Goal: Task Accomplishment & Management: Complete application form

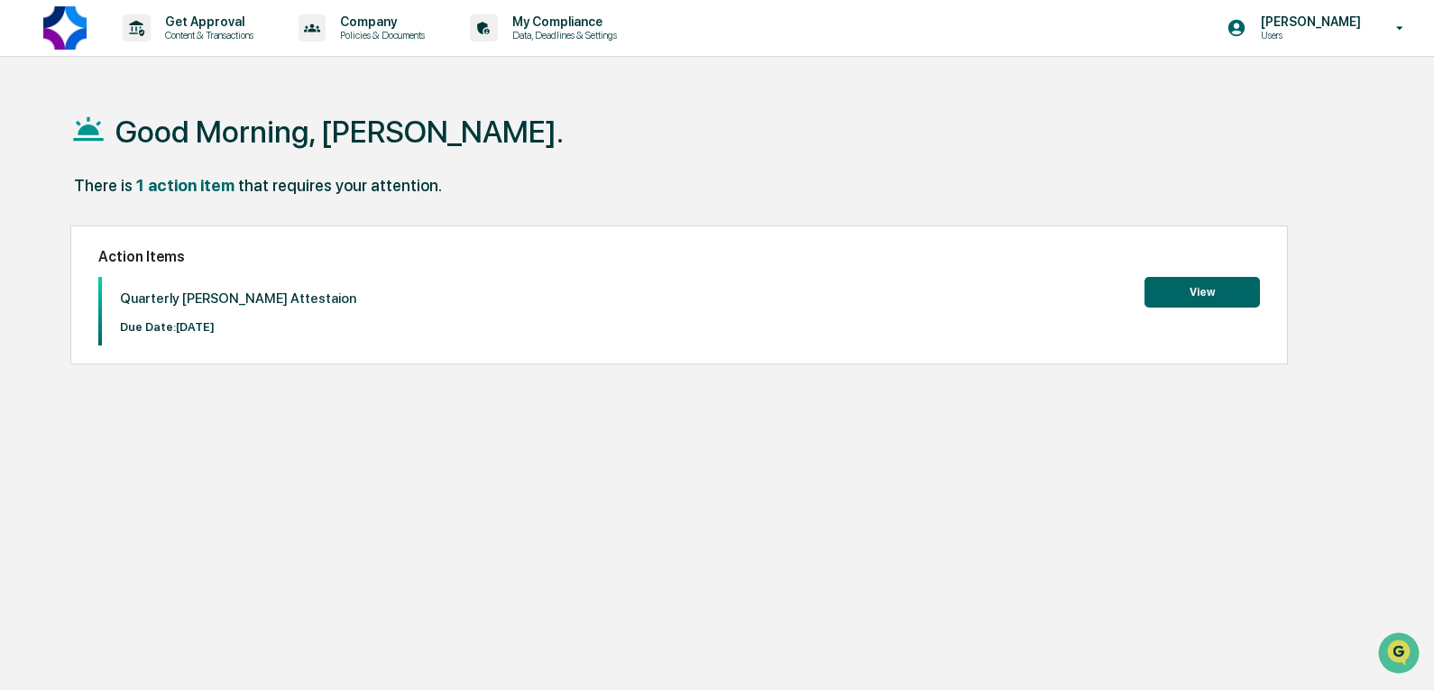
click at [1192, 286] on button "View" at bounding box center [1202, 292] width 115 height 31
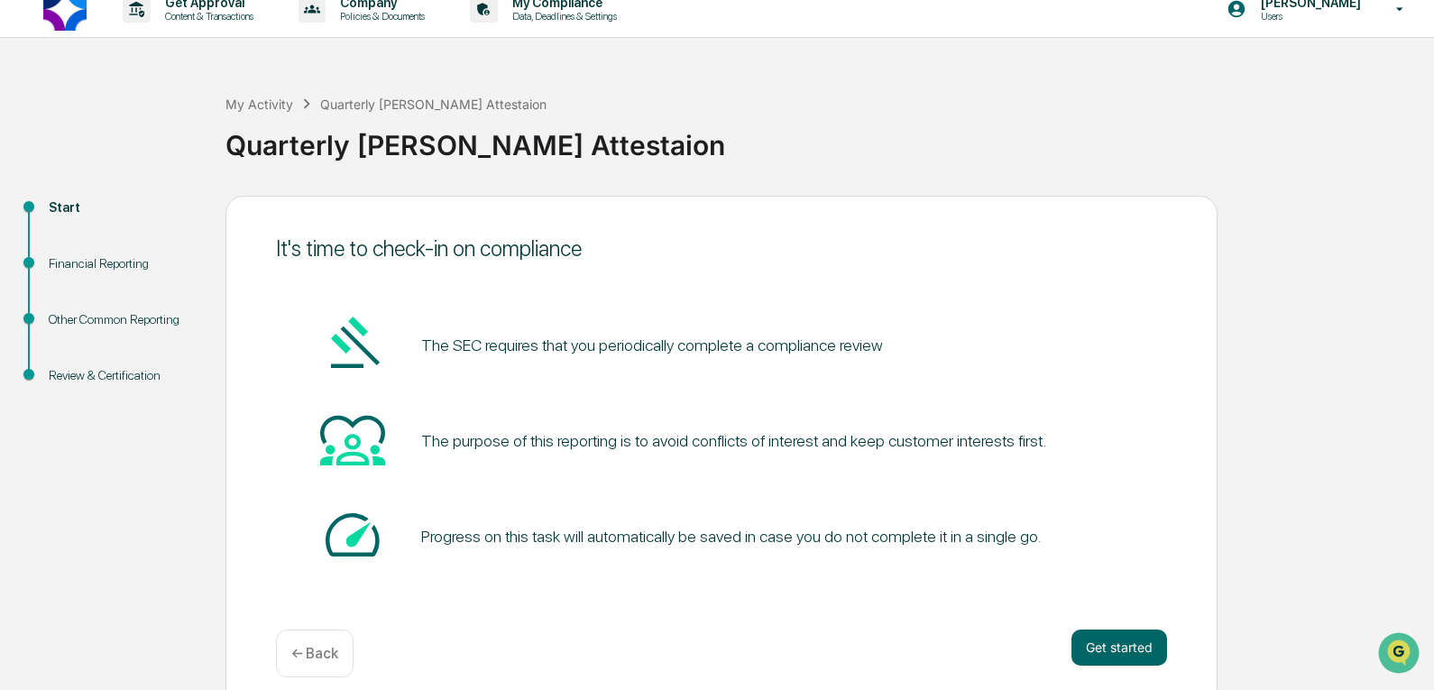
scroll to position [37, 0]
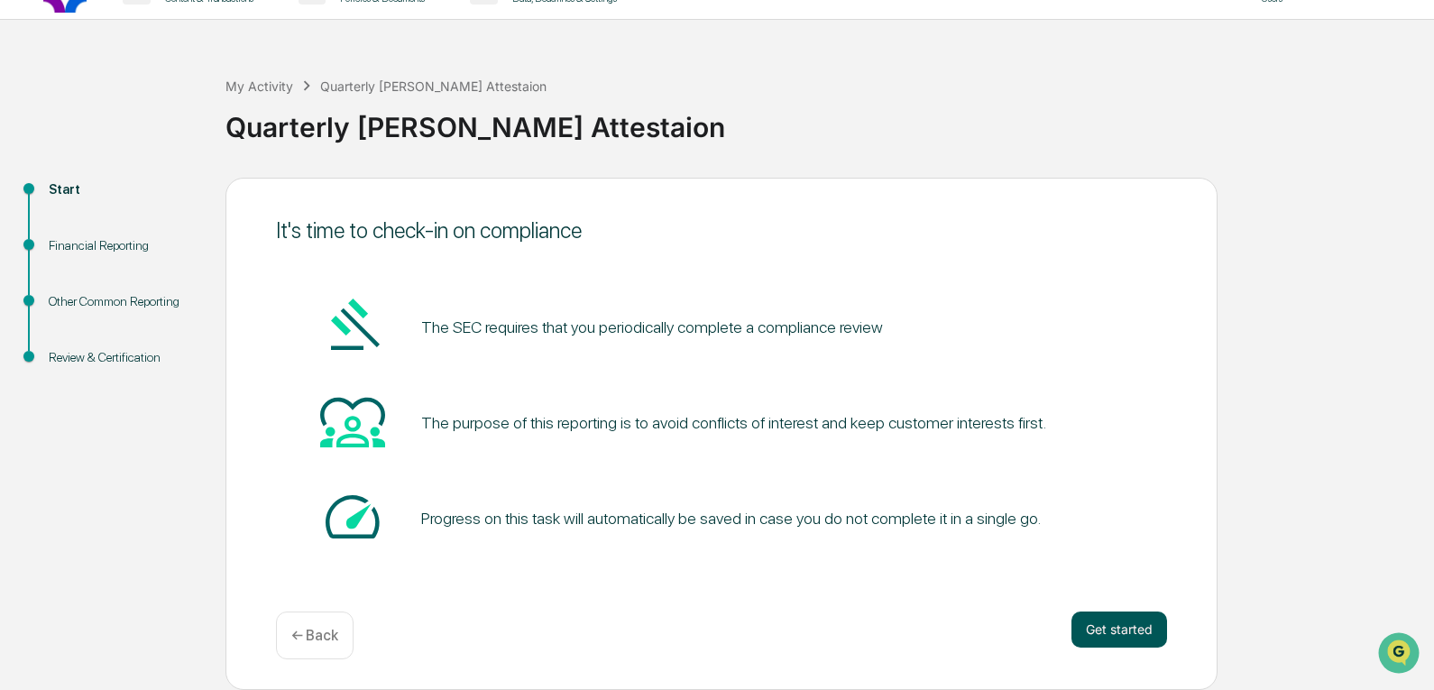
click at [1120, 624] on button "Get started" at bounding box center [1120, 630] width 96 height 36
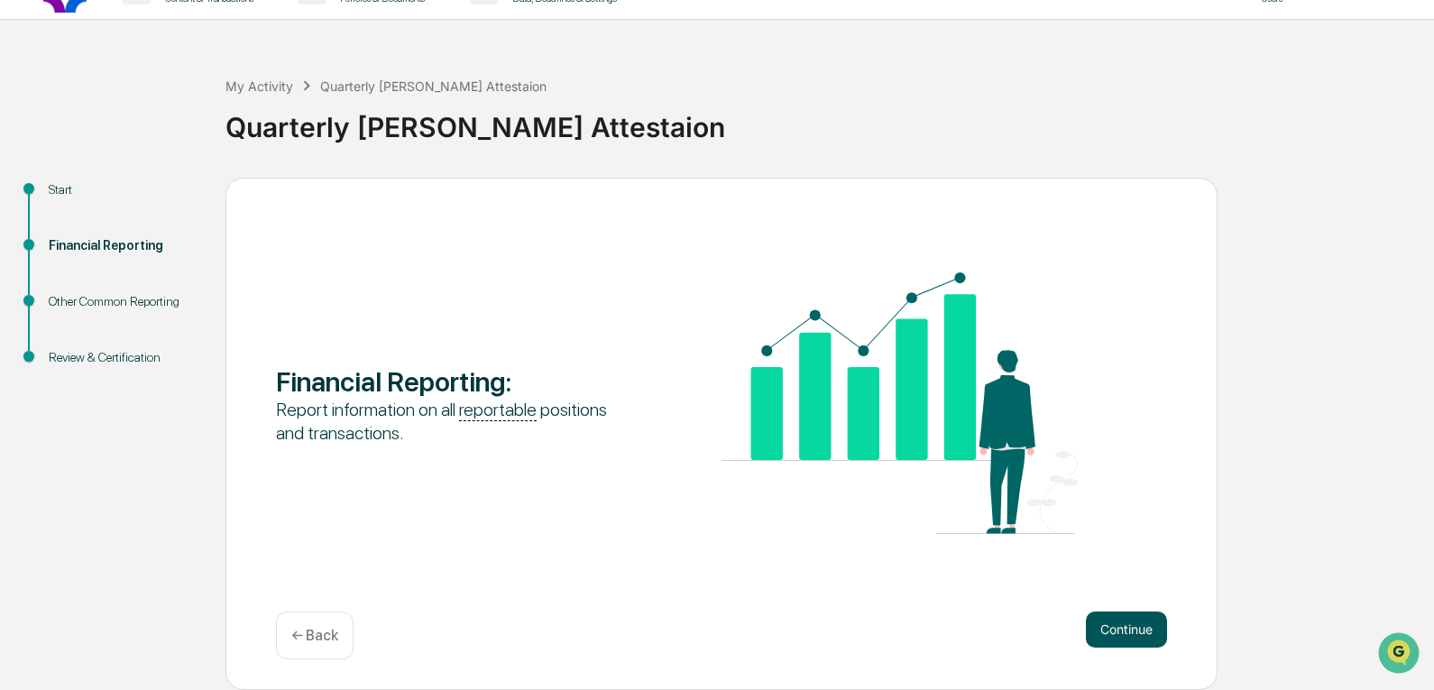
click at [1135, 635] on button "Continue" at bounding box center [1126, 630] width 81 height 36
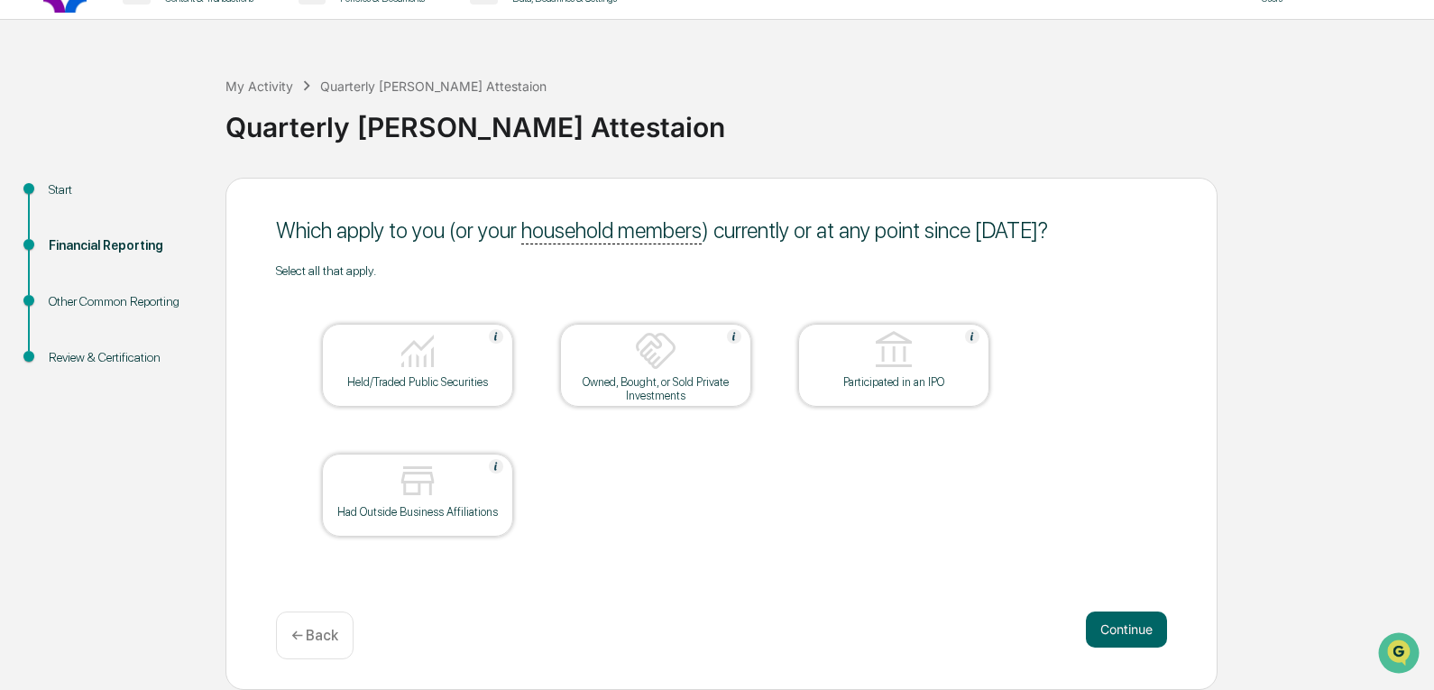
click at [459, 369] on div at bounding box center [417, 352] width 180 height 46
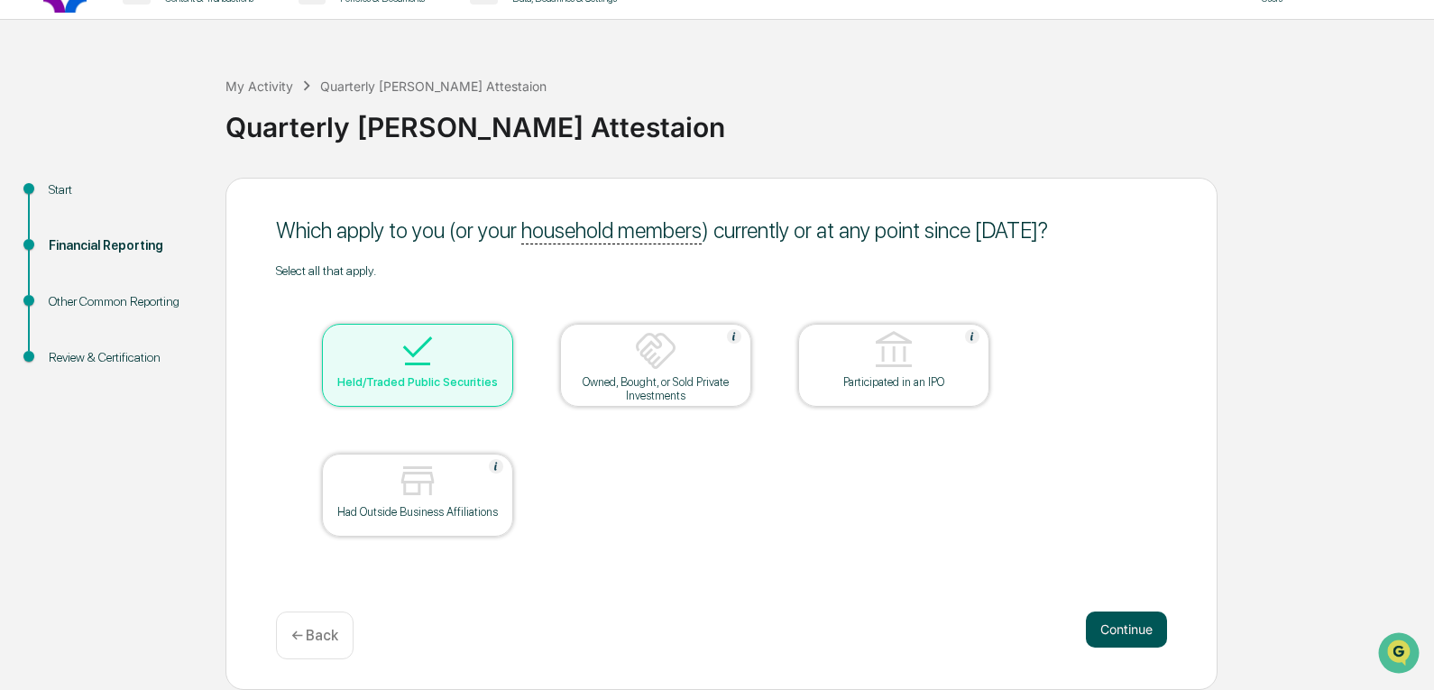
click at [1144, 636] on button "Continue" at bounding box center [1126, 630] width 81 height 36
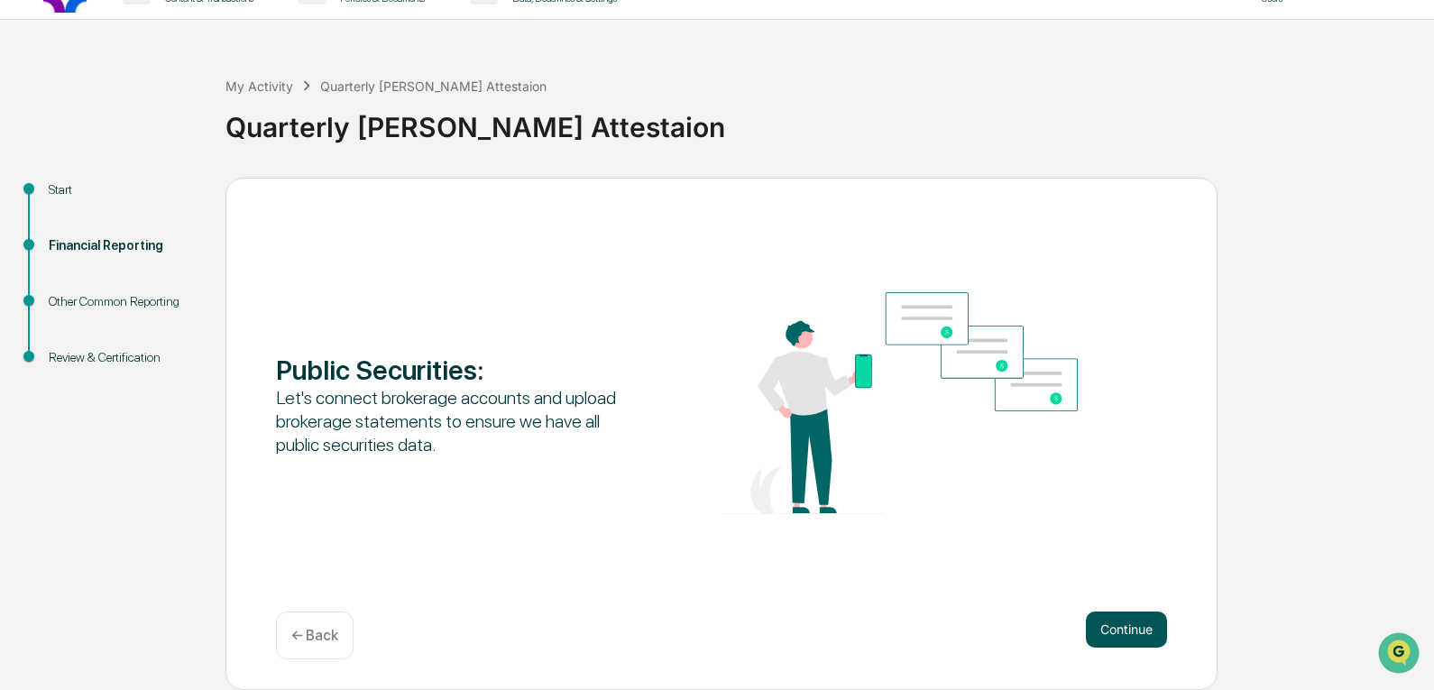
click at [1115, 640] on button "Continue" at bounding box center [1126, 630] width 81 height 36
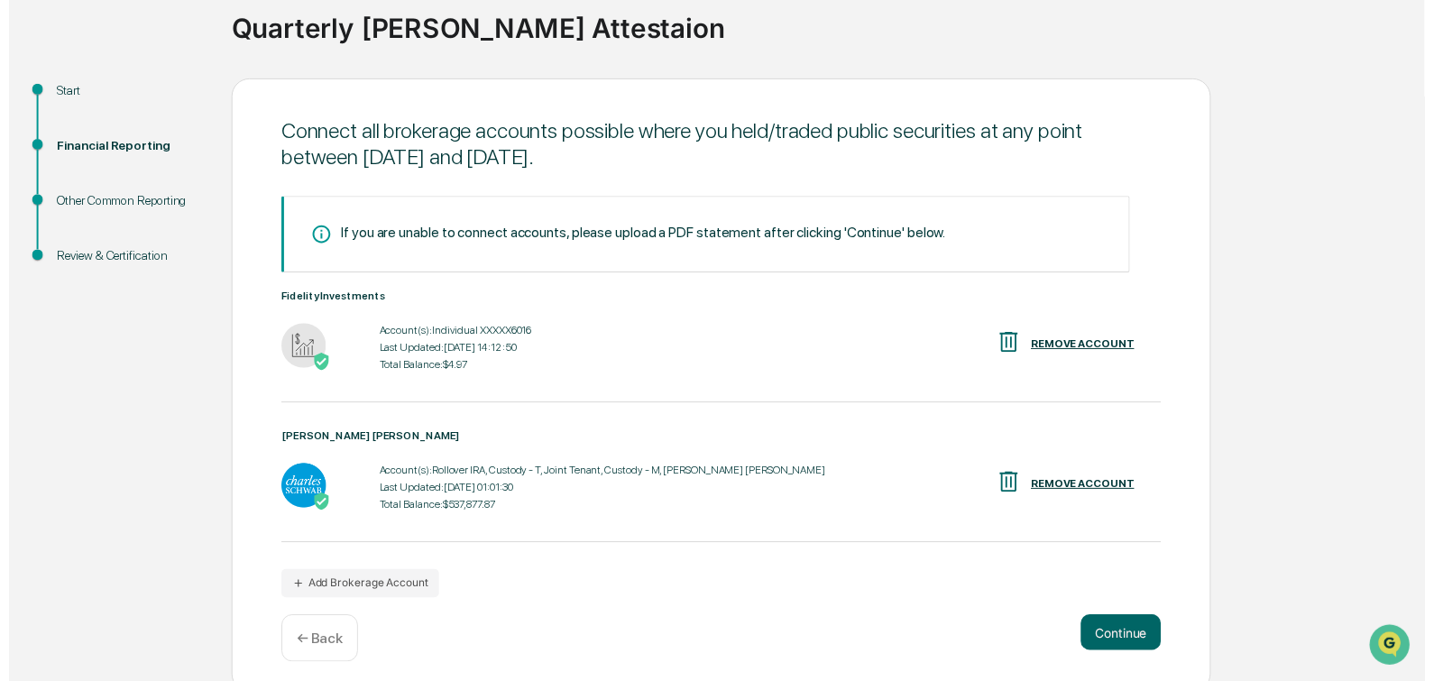
scroll to position [146, 0]
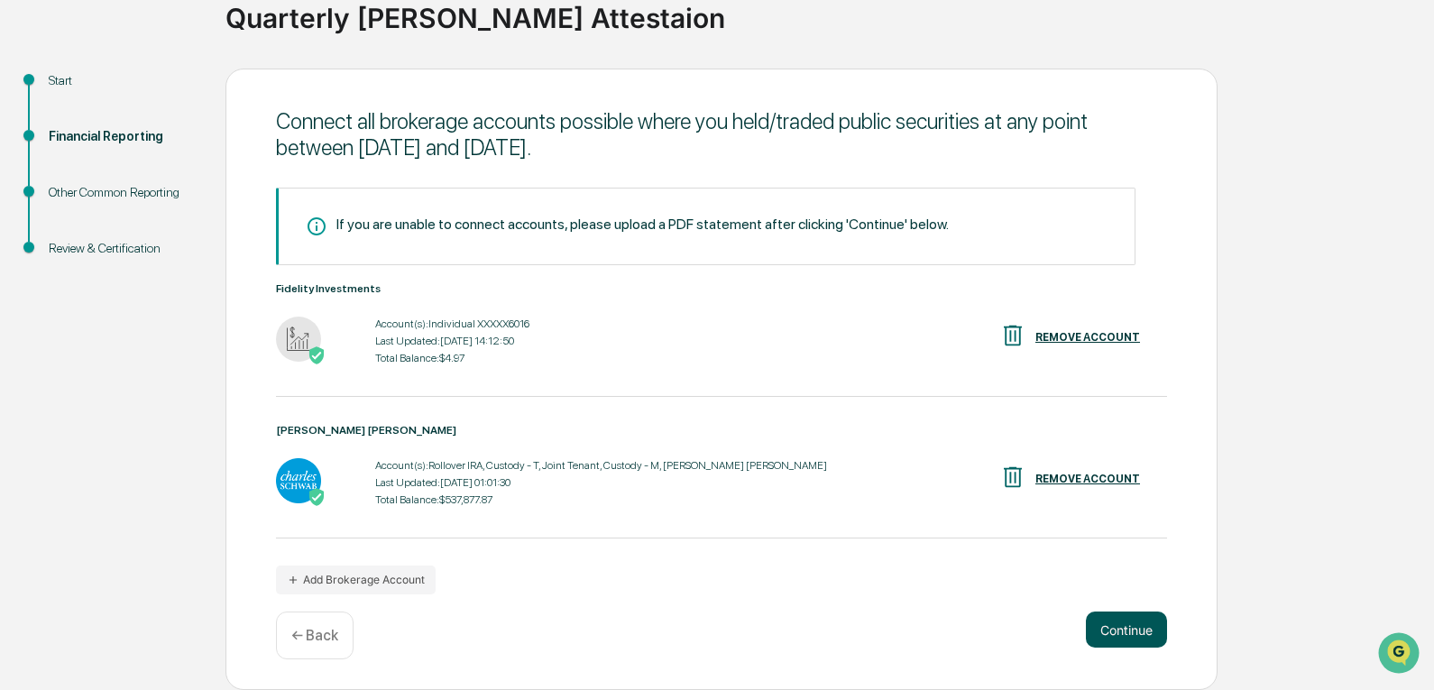
click at [1129, 630] on button "Continue" at bounding box center [1126, 630] width 81 height 36
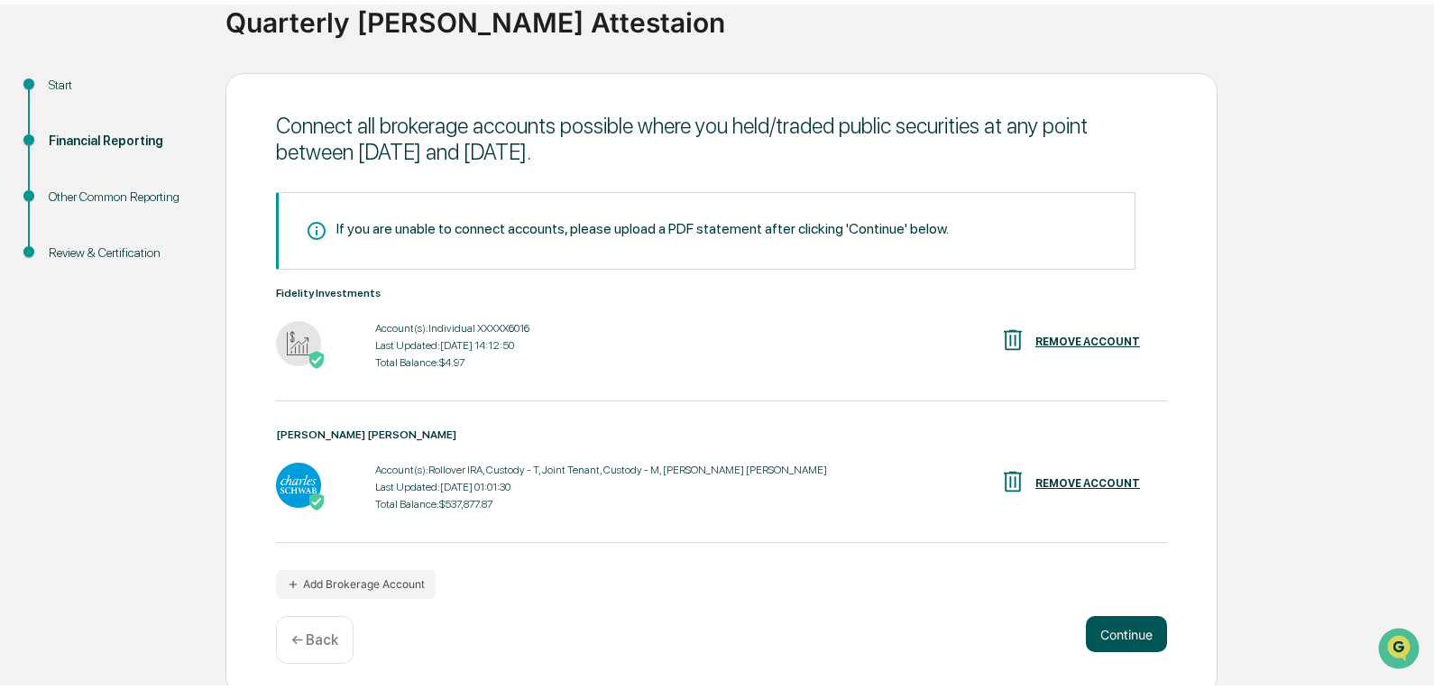
scroll to position [37, 0]
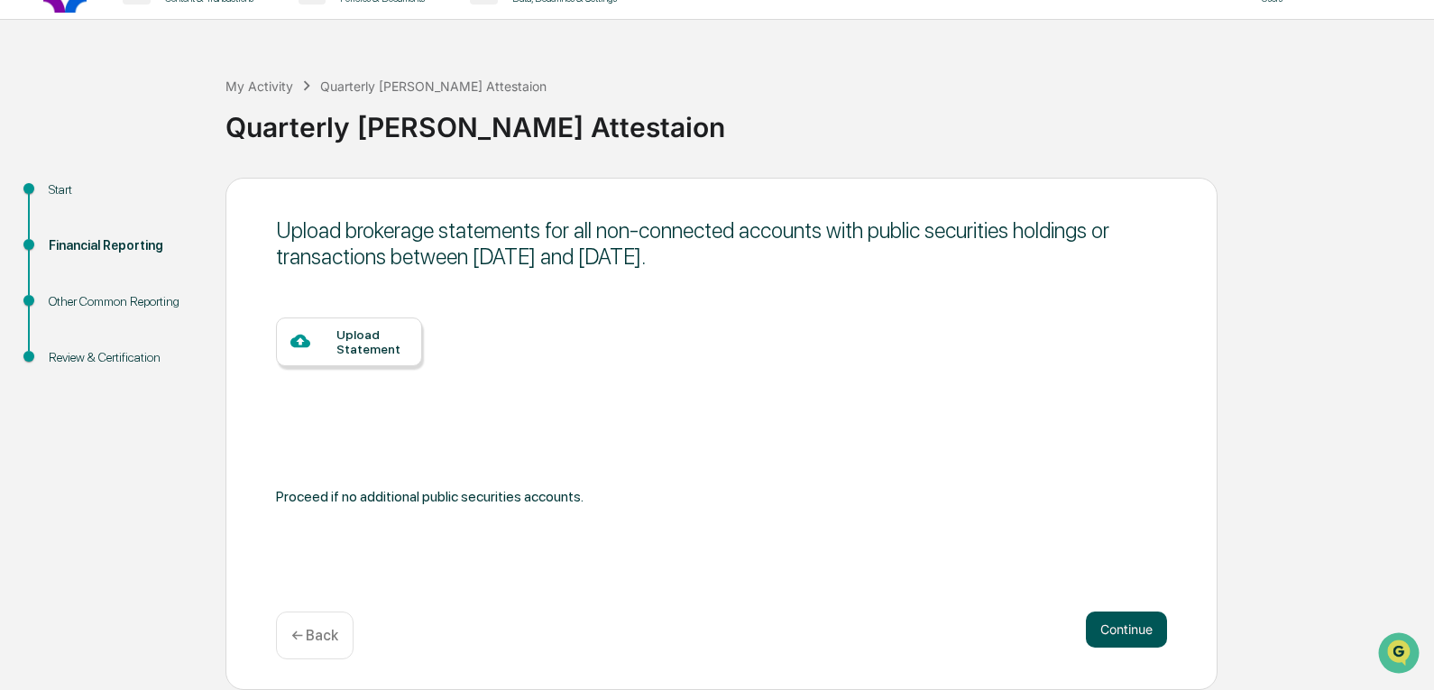
click at [1129, 630] on button "Continue" at bounding box center [1126, 630] width 81 height 36
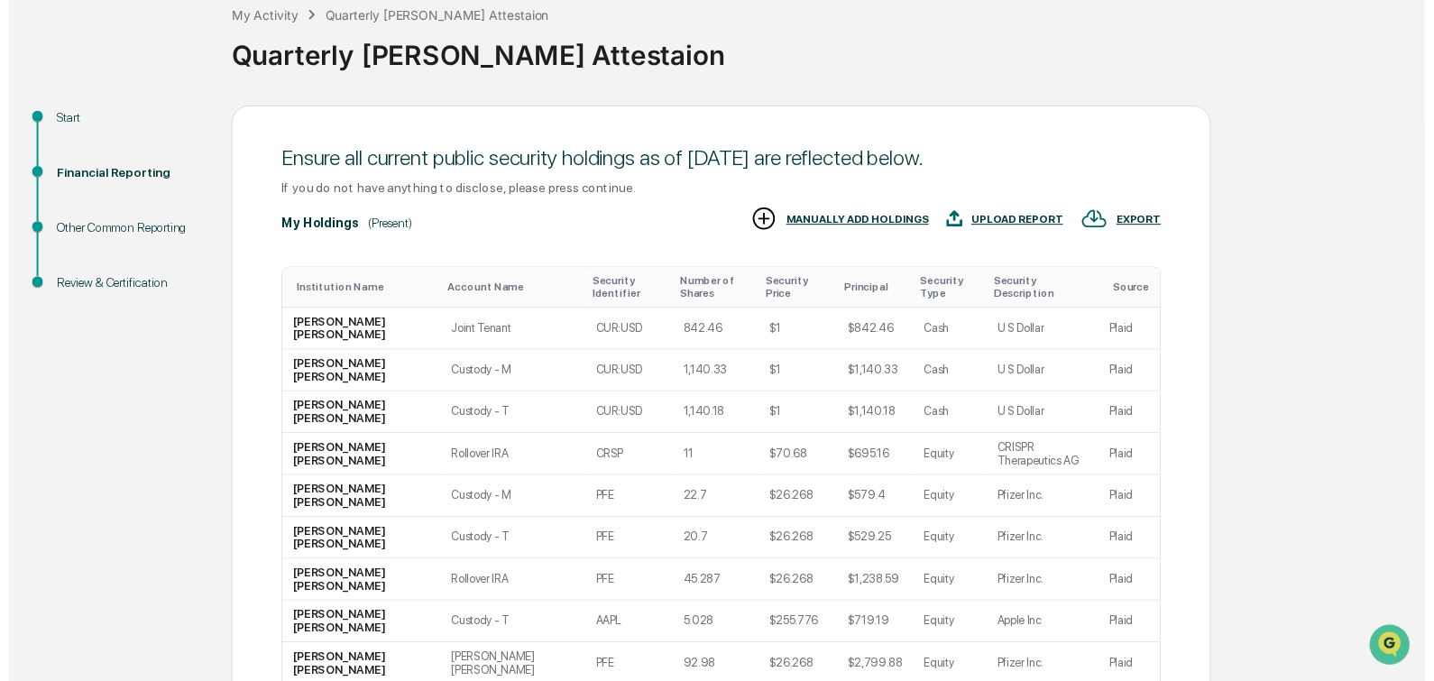
scroll to position [162, 0]
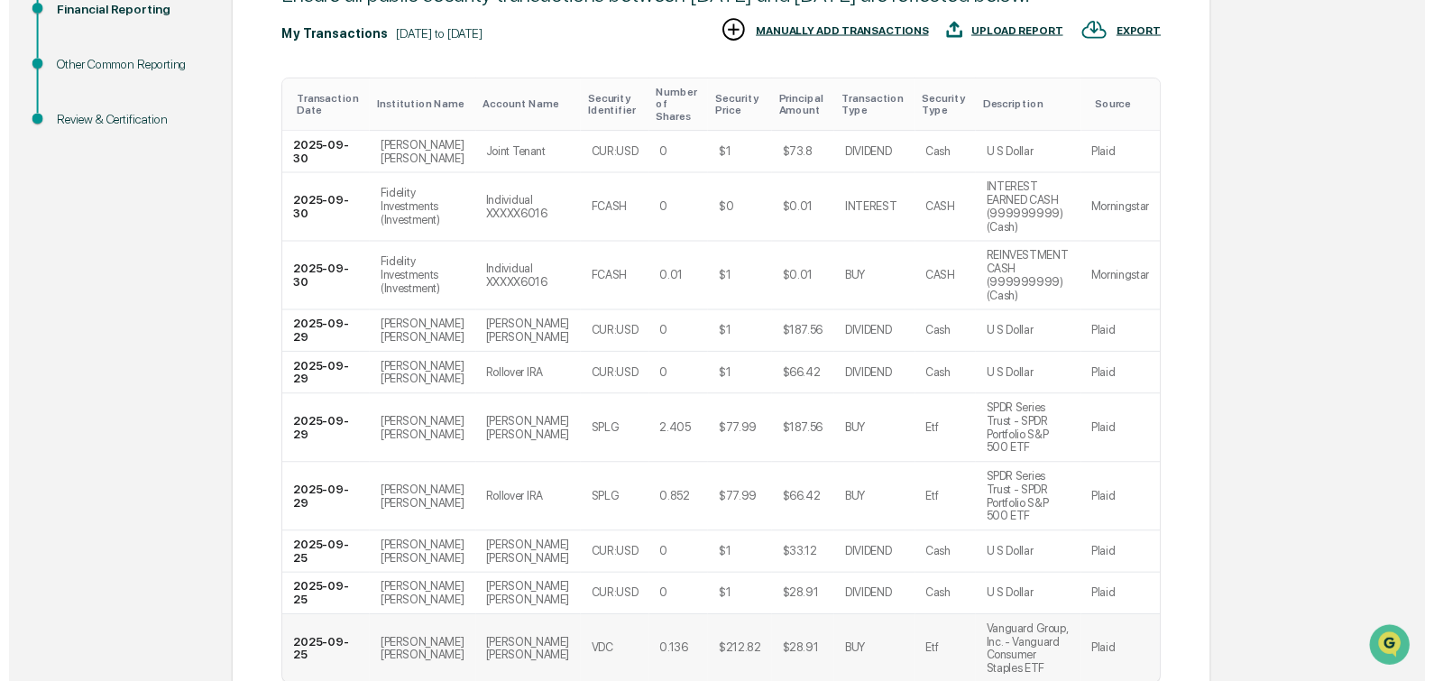
scroll to position [378, 0]
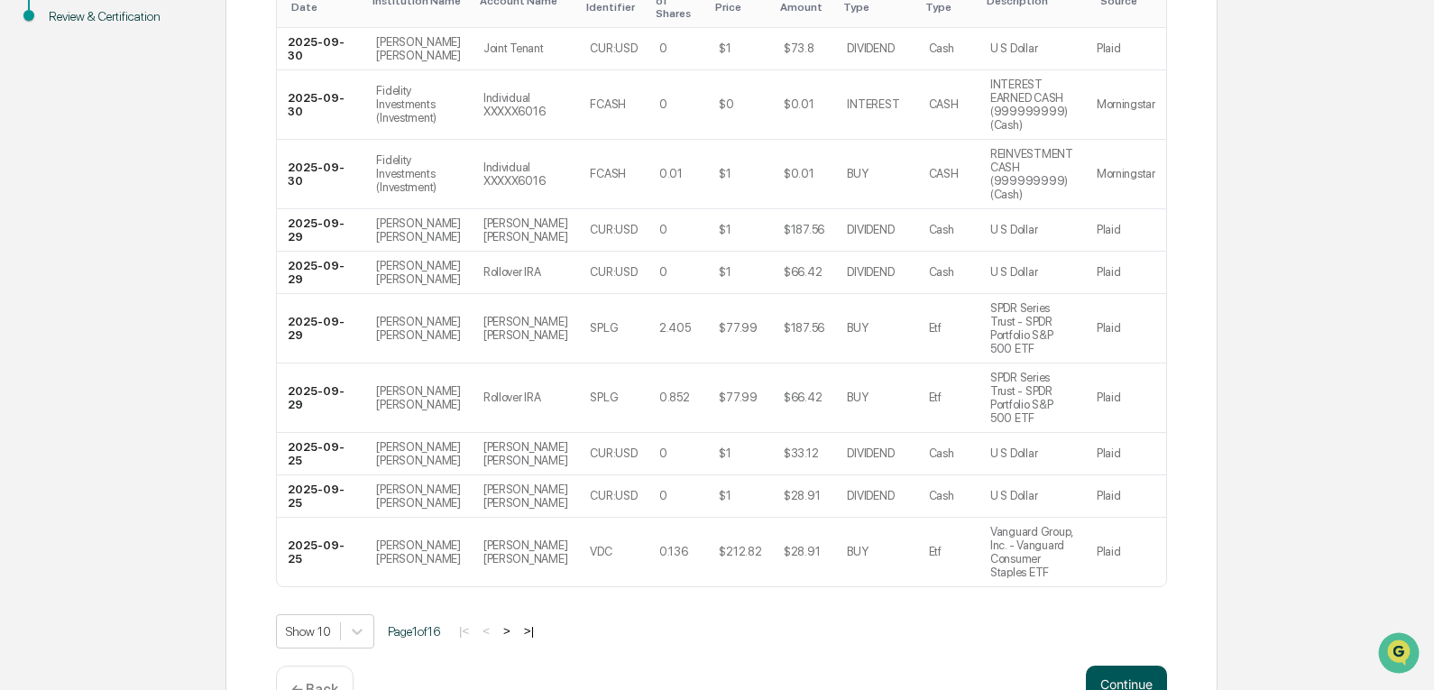
click at [1129, 666] on button "Continue" at bounding box center [1126, 684] width 81 height 36
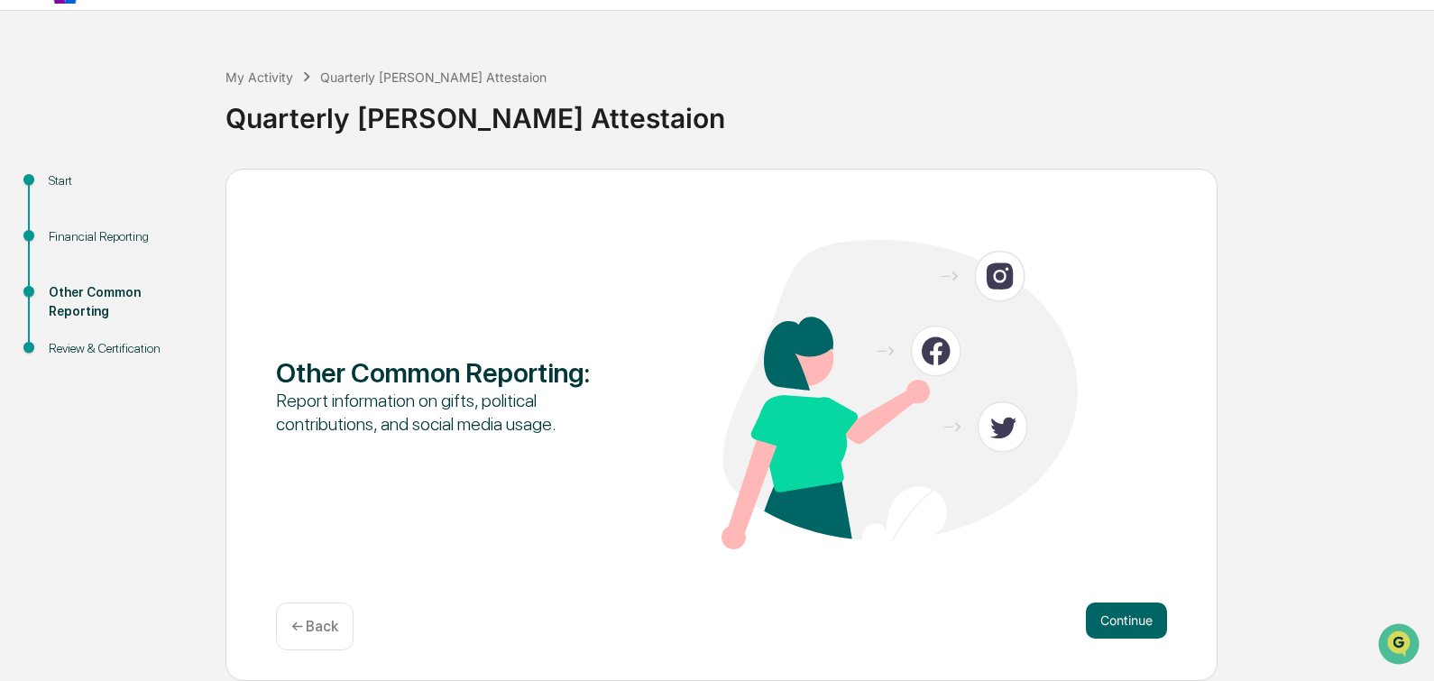
scroll to position [37, 0]
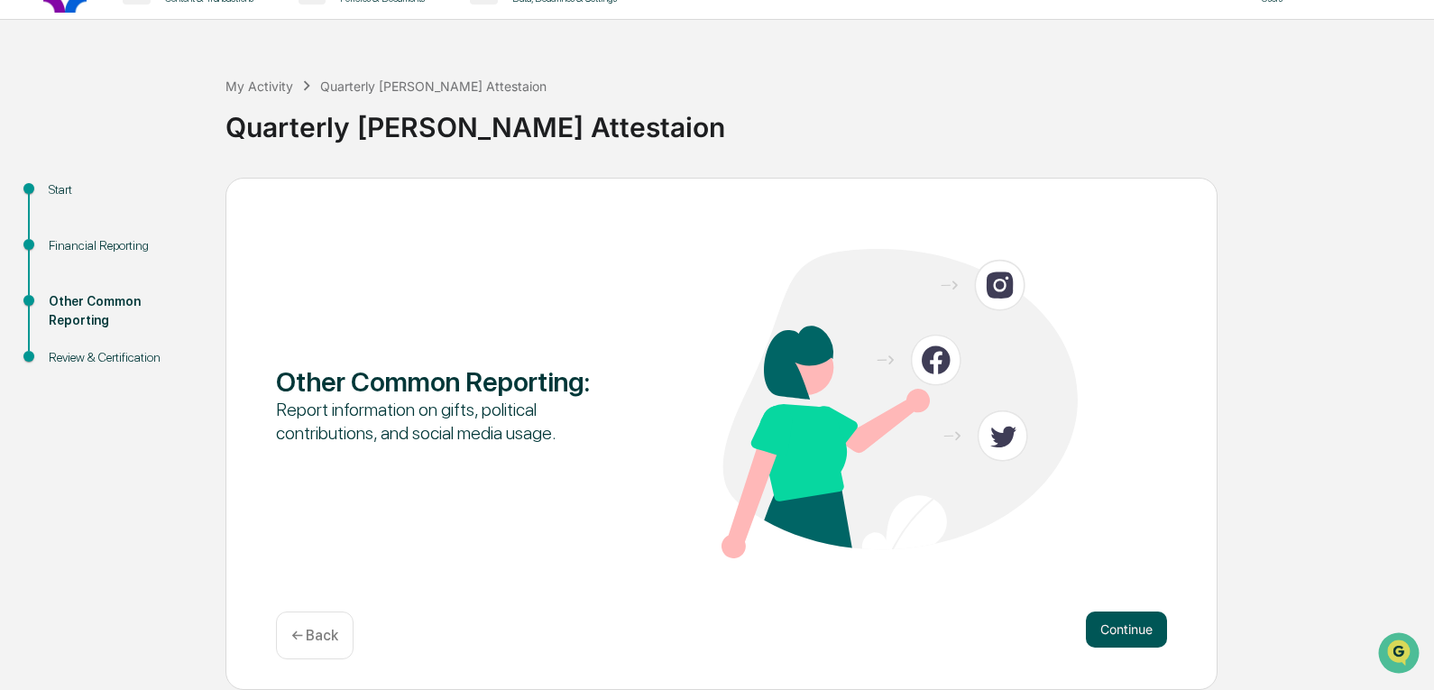
click at [1130, 627] on button "Continue" at bounding box center [1126, 630] width 81 height 36
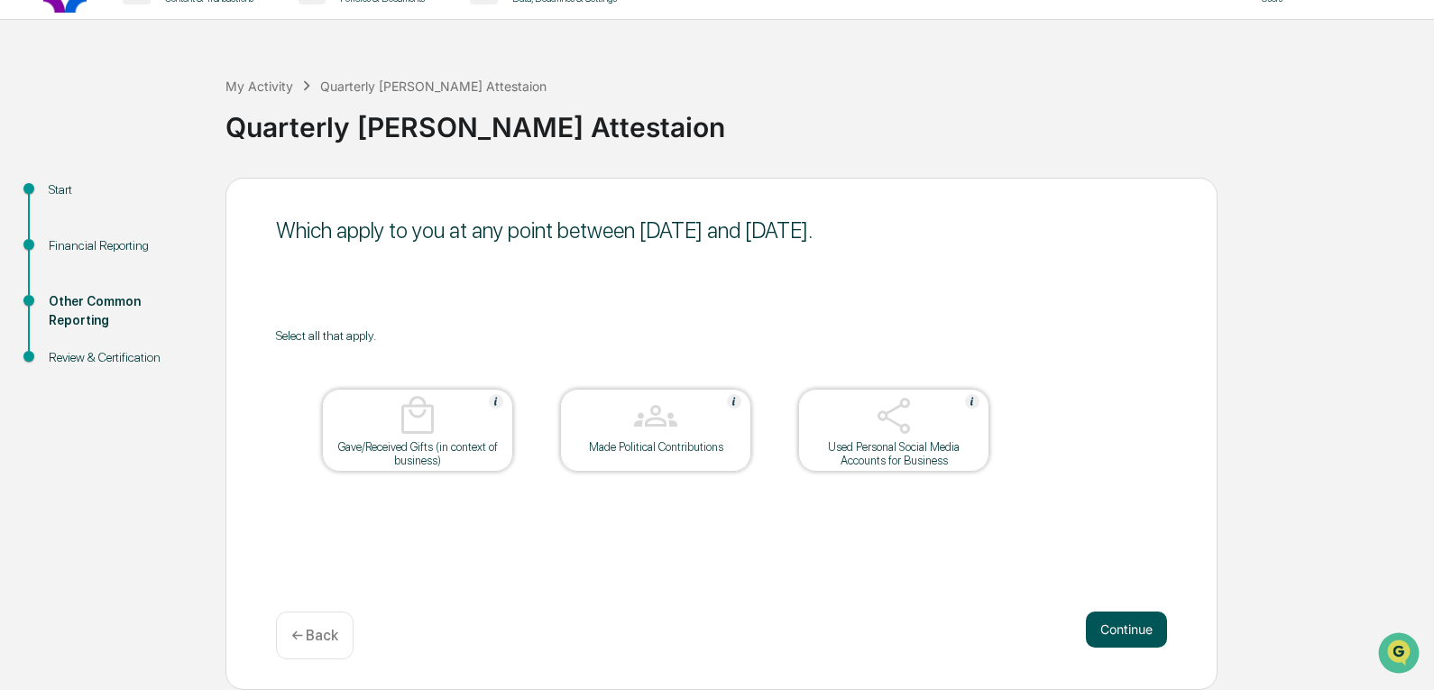
click at [1119, 630] on button "Continue" at bounding box center [1126, 630] width 81 height 36
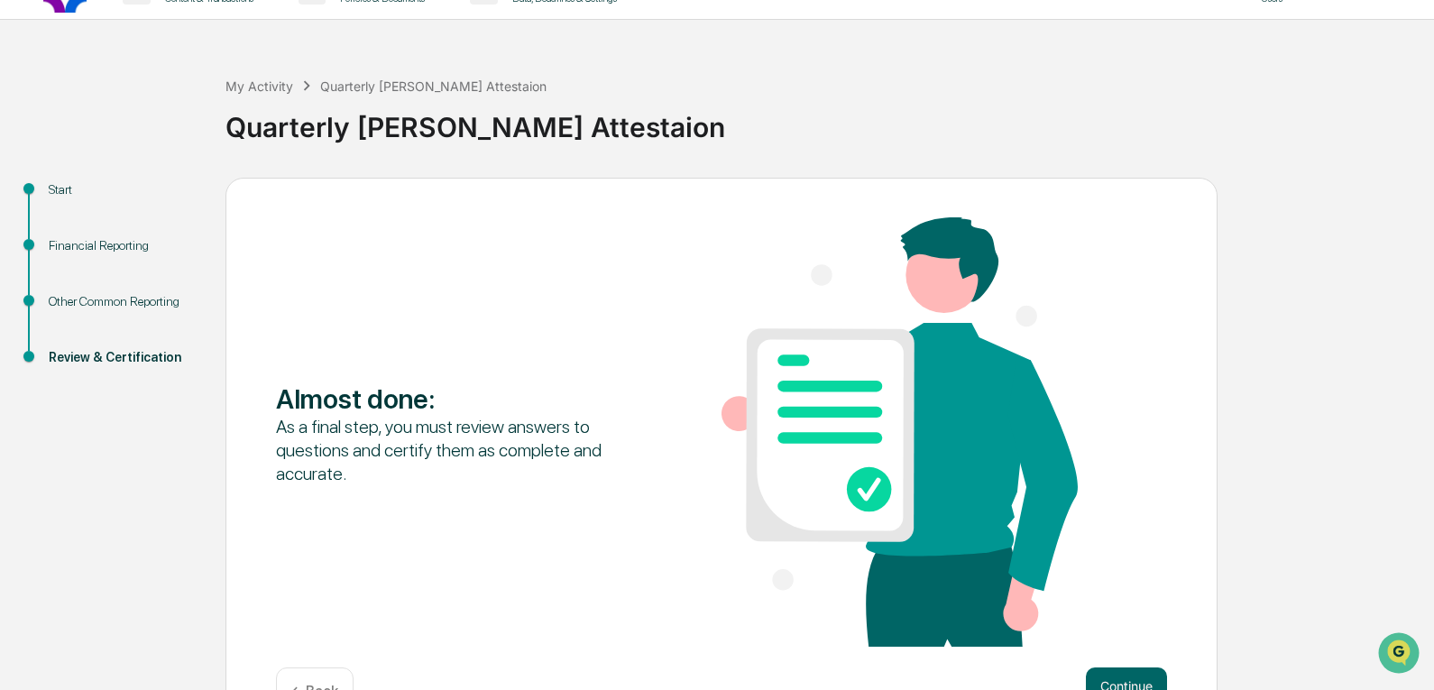
scroll to position [93, 0]
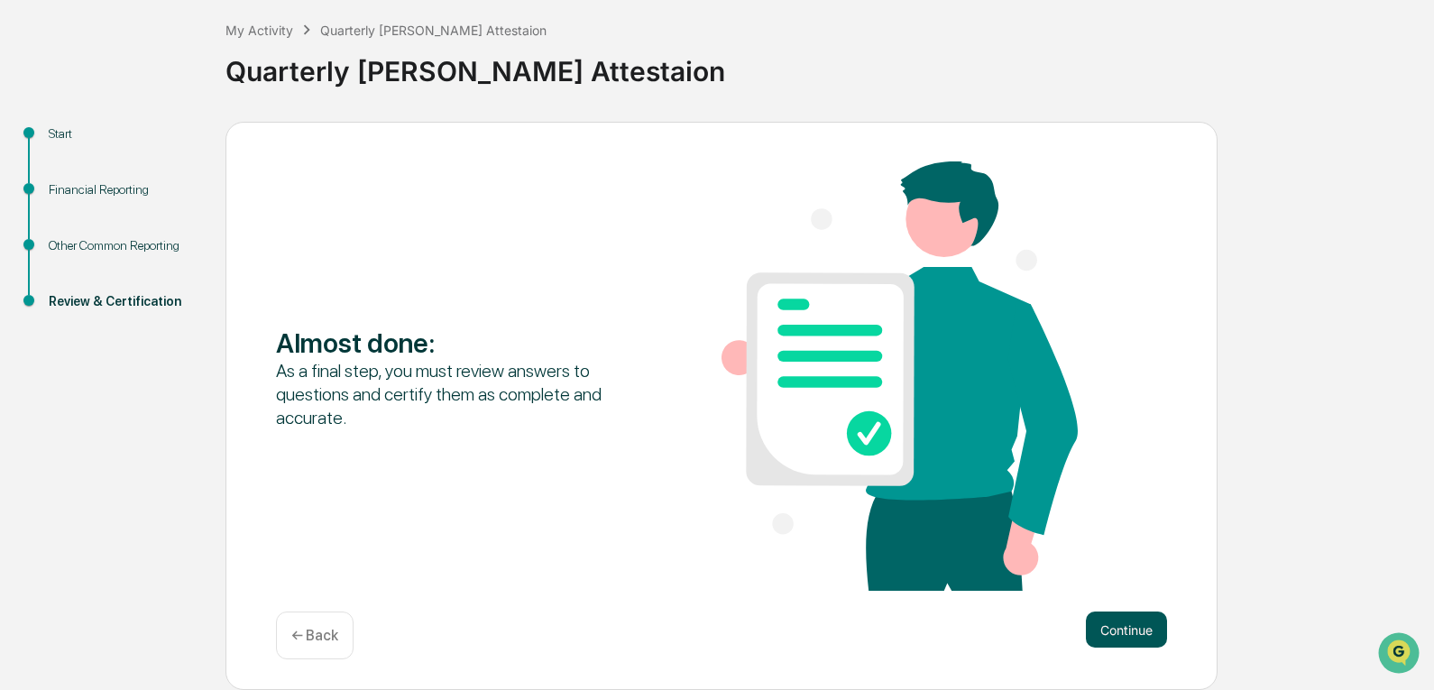
click at [1134, 633] on button "Continue" at bounding box center [1126, 630] width 81 height 36
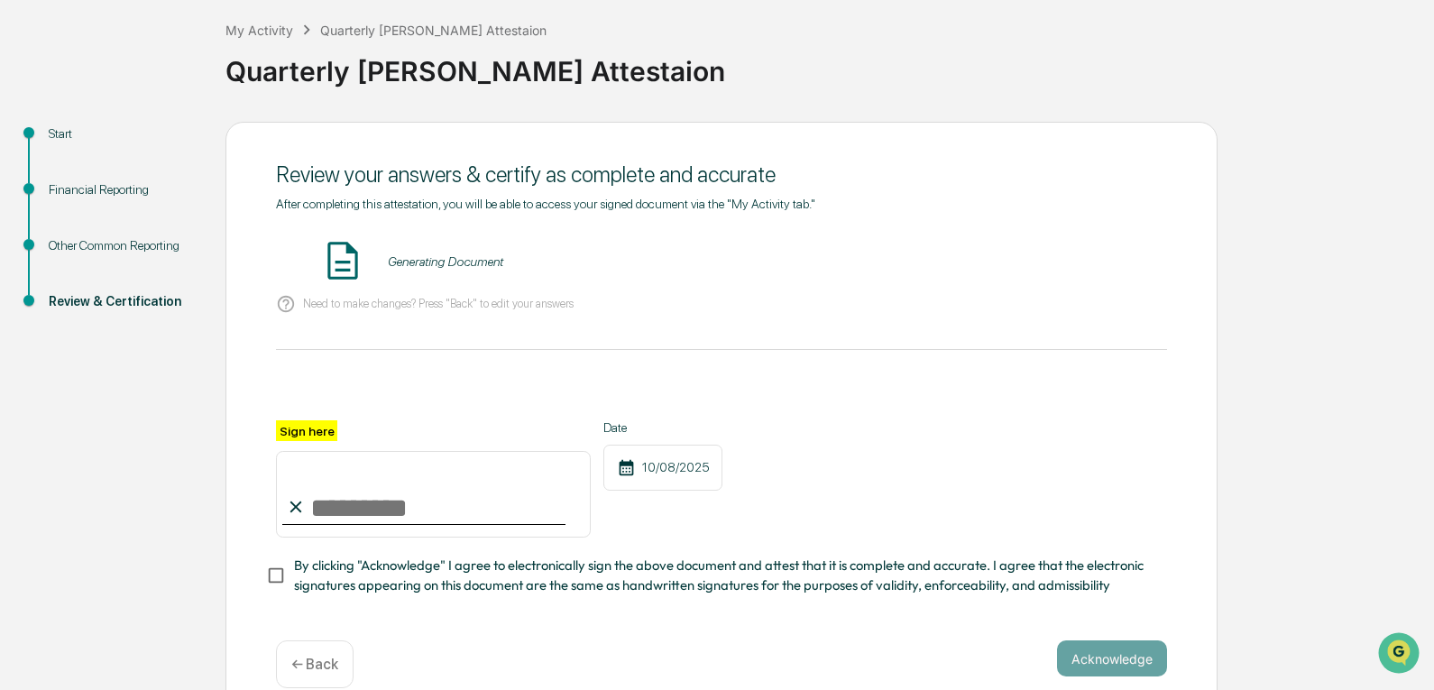
click at [391, 489] on input "Sign here" at bounding box center [433, 494] width 315 height 87
type input "**********"
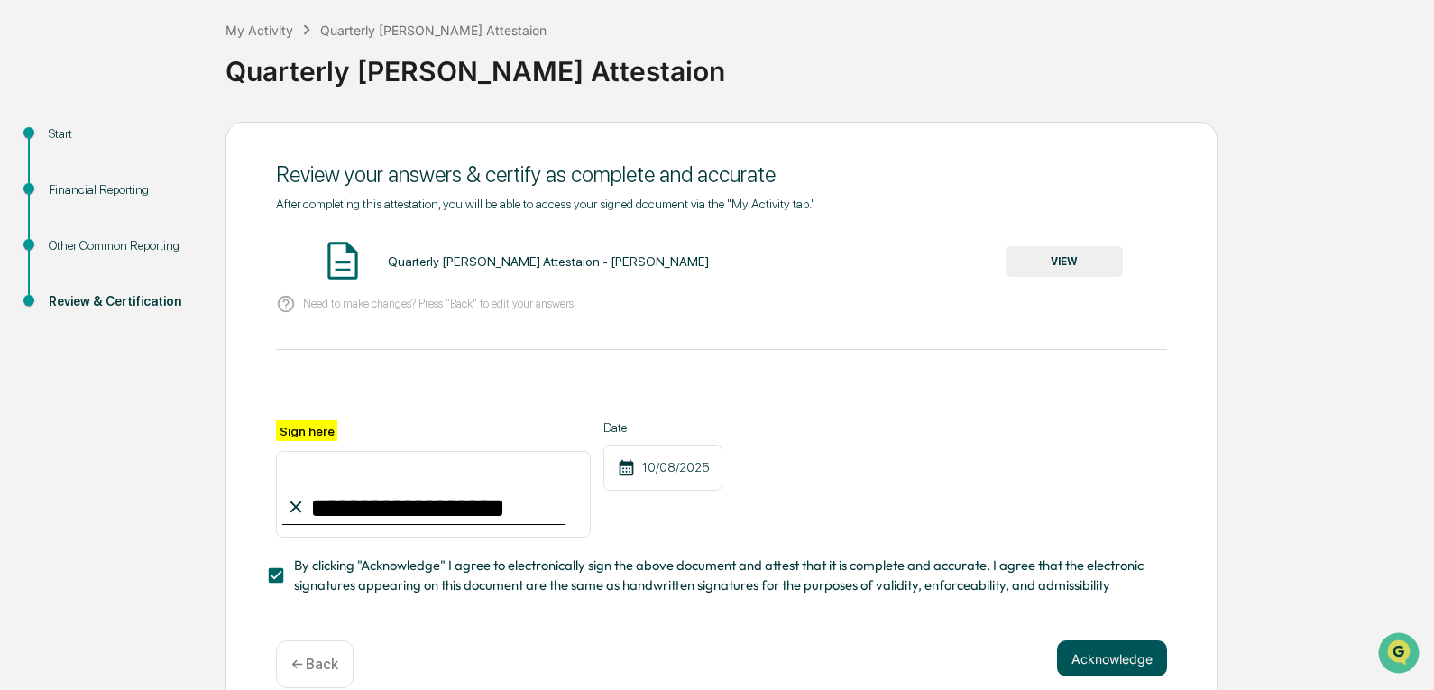
click at [1116, 664] on button "Acknowledge" at bounding box center [1112, 658] width 110 height 36
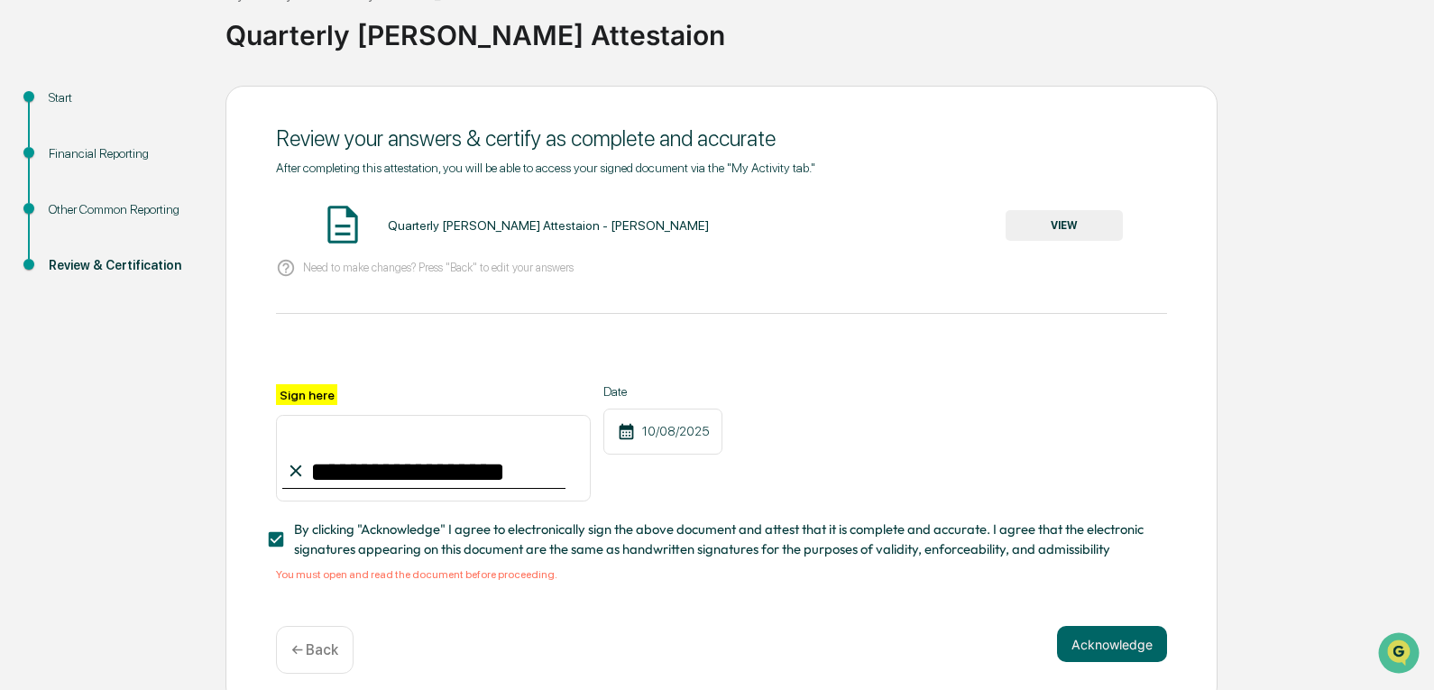
scroll to position [149, 0]
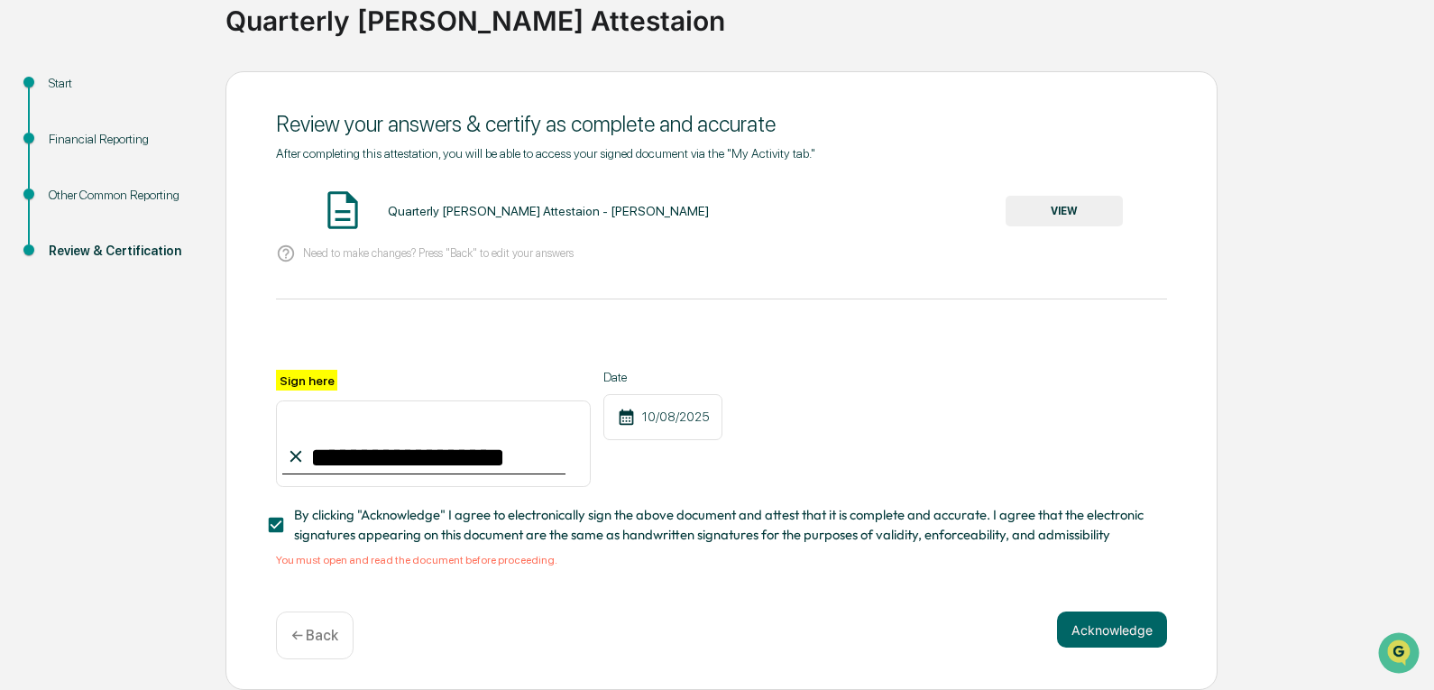
click at [569, 207] on div "Quarterly [PERSON_NAME] Attestaion - [PERSON_NAME]" at bounding box center [548, 211] width 321 height 14
click at [1043, 199] on button "VIEW" at bounding box center [1064, 211] width 117 height 31
